Goal: Transaction & Acquisition: Purchase product/service

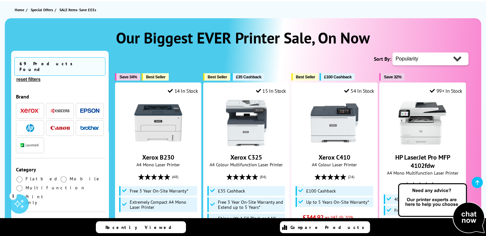
scroll to position [64, 0]
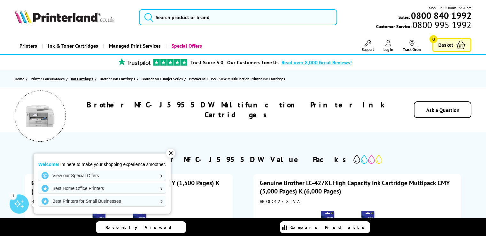
click at [82, 80] on span "Ink Cartridges" at bounding box center [82, 78] width 22 height 7
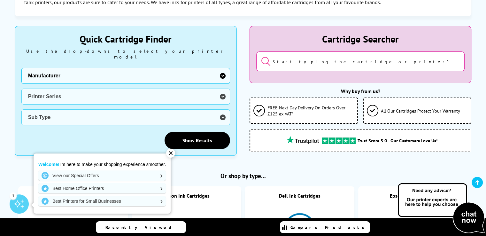
scroll to position [229, 0]
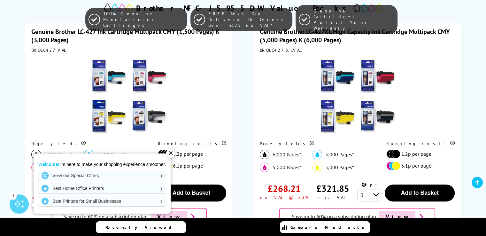
scroll to position [192, 0]
